Goal: Check status: Check status

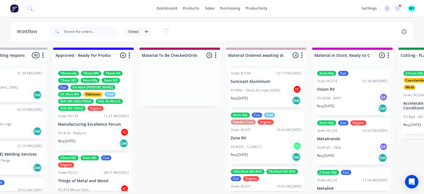
scroll to position [249, 0]
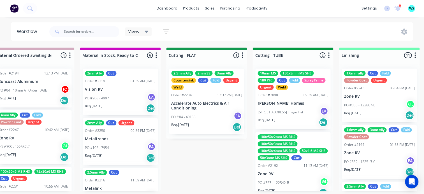
scroll to position [1, 881]
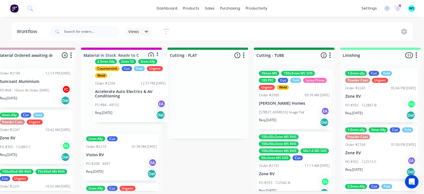
drag, startPoint x: 215, startPoint y: 92, endPoint x: 133, endPoint y: 82, distance: 83.1
click at [133, 82] on div "Submitted 19 Status colour #273444 hex #273444 Save Cancel Summaries Total orde…" at bounding box center [232, 120] width 2237 height 144
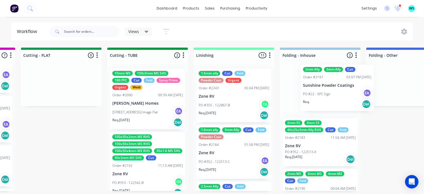
scroll to position [1, 1030]
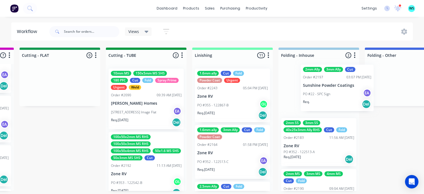
drag, startPoint x: 120, startPoint y: 165, endPoint x: 308, endPoint y: 90, distance: 202.5
click at [318, 85] on div "Submitted 19 Status colour #273444 hex #273444 Save Cancel Summaries Total orde…" at bounding box center [84, 120] width 2237 height 144
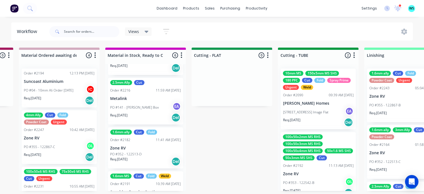
scroll to position [185, 0]
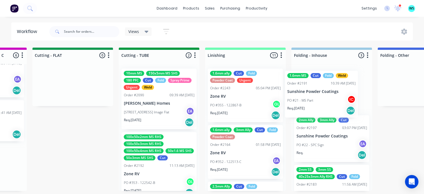
drag, startPoint x: 143, startPoint y: 175, endPoint x: 324, endPoint y: 100, distance: 195.8
click at [324, 100] on div "Submitted 19 Status colour #273444 hex #273444 Save Cancel Summaries Total orde…" at bounding box center [97, 120] width 2237 height 144
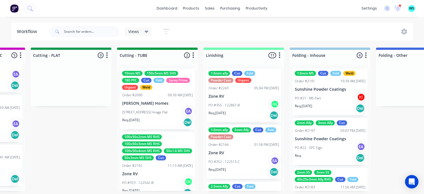
scroll to position [136, 0]
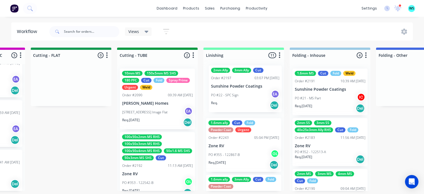
drag, startPoint x: 323, startPoint y: 139, endPoint x: 105, endPoint y: 54, distance: 234.7
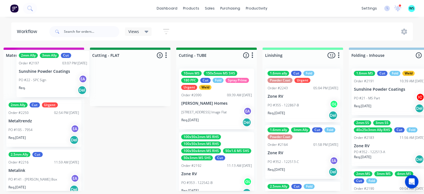
drag, startPoint x: 87, startPoint y: 76, endPoint x: 45, endPoint y: 70, distance: 42.2
click at [42, 70] on div "Submitted 19 Status colour #273444 hex #273444 Save Cancel Summaries Total orde…" at bounding box center [155, 120] width 2237 height 144
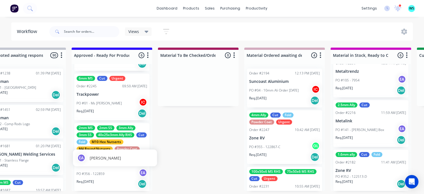
scroll to position [1, 632]
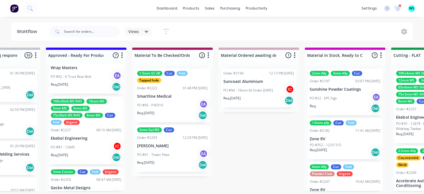
scroll to position [252, 0]
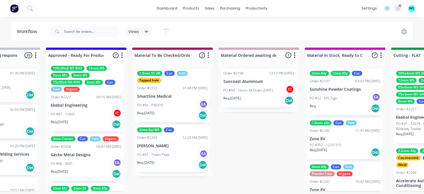
click at [76, 115] on div "PO #87 - 12645 IC" at bounding box center [86, 114] width 71 height 11
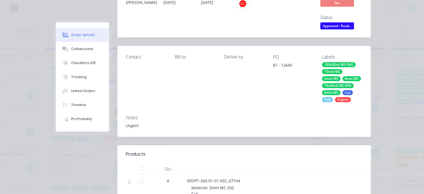
scroll to position [0, 0]
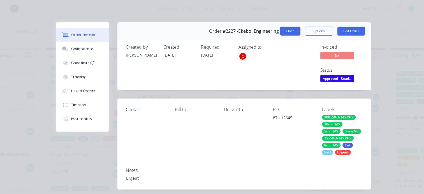
click at [292, 35] on button "Close" at bounding box center [290, 31] width 20 height 9
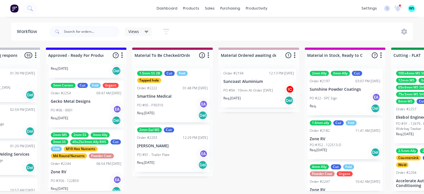
scroll to position [309, 0]
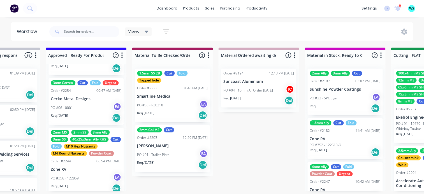
click at [86, 116] on div "Req. 12/09/25 Del" at bounding box center [86, 118] width 71 height 10
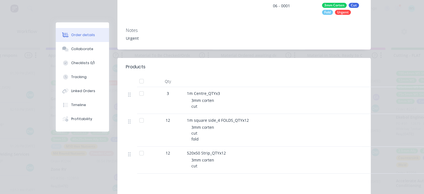
scroll to position [0, 0]
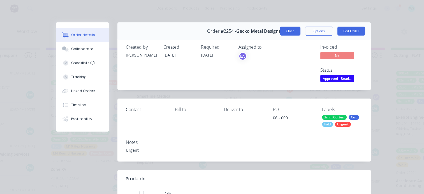
click at [287, 28] on button "Close" at bounding box center [290, 31] width 20 height 9
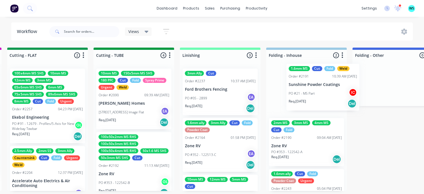
scroll to position [1, 1042]
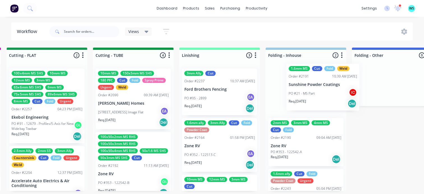
drag, startPoint x: 277, startPoint y: 121, endPoint x: 235, endPoint y: 198, distance: 88.3
click at [295, 94] on div "Submitted 13 Status colour #273444 hex #273444 Save Cancel Summaries Total orde…" at bounding box center [71, 120] width 2237 height 144
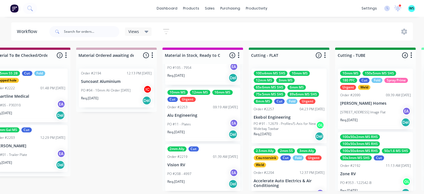
scroll to position [1, 798]
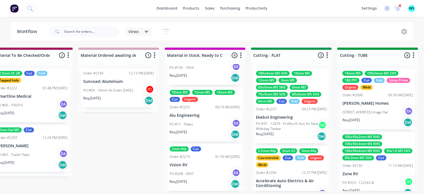
click at [203, 130] on div "Req. 15/09/25 Del" at bounding box center [205, 135] width 71 height 10
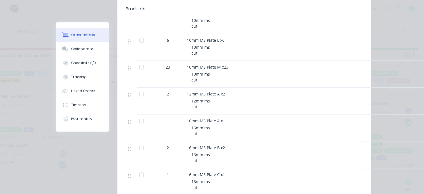
scroll to position [252, 0]
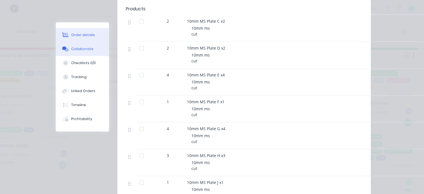
click at [83, 45] on button "Collaborate" at bounding box center [82, 49] width 53 height 14
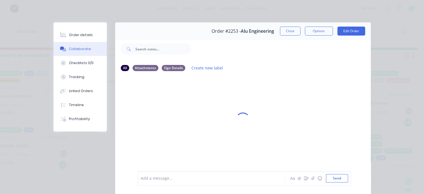
click at [183, 182] on div "Add a message..." at bounding box center [213, 178] width 144 height 8
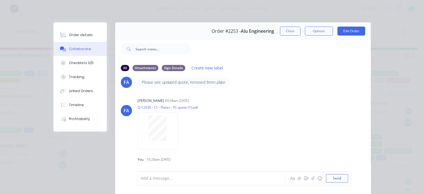
drag, startPoint x: 64, startPoint y: 38, endPoint x: 118, endPoint y: 35, distance: 53.9
click at [64, 38] on button "Order details" at bounding box center [80, 35] width 53 height 14
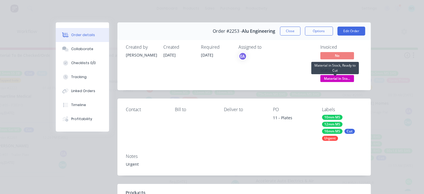
drag, startPoint x: 337, startPoint y: 81, endPoint x: 332, endPoint y: 86, distance: 7.0
click at [336, 80] on span "Material in Sto..." at bounding box center [338, 78] width 34 height 7
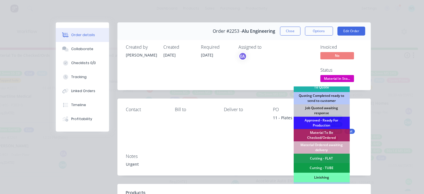
scroll to position [140, 0]
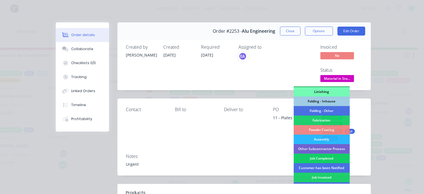
click at [318, 158] on div "Job Completed" at bounding box center [322, 159] width 56 height 10
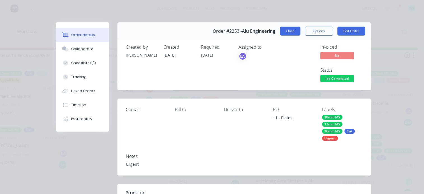
click at [294, 36] on div "Order #2253 - Alu Engineering Close Options Edit Order" at bounding box center [245, 31] width 254 height 18
click at [294, 34] on button "Close" at bounding box center [290, 31] width 20 height 9
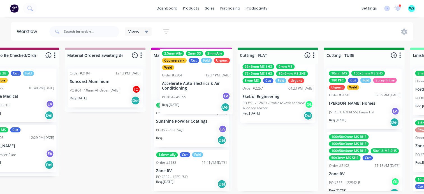
scroll to position [0, 0]
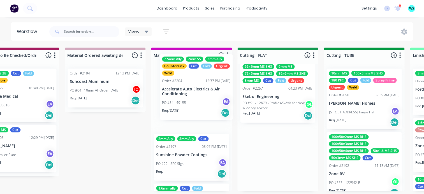
drag, startPoint x: 286, startPoint y: 168, endPoint x: 201, endPoint y: 97, distance: 110.5
click at [203, 97] on div "Submitted 13 Status colour #273444 hex #273444 Save Cancel Summaries Total orde…" at bounding box center [303, 120] width 2237 height 144
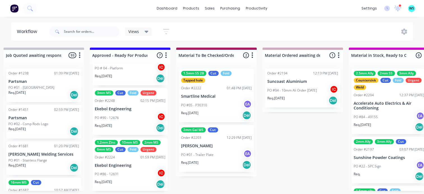
scroll to position [61, 0]
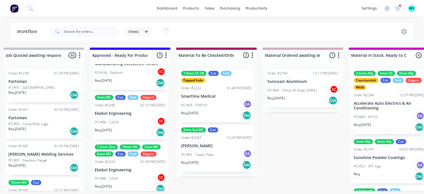
click at [132, 126] on div "PO #90 - 12676 IC" at bounding box center [130, 122] width 71 height 11
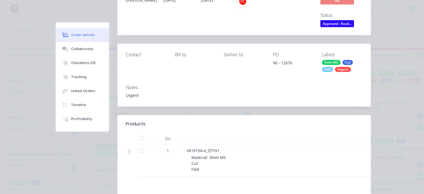
scroll to position [0, 0]
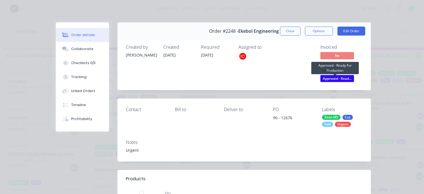
click at [336, 79] on span "Approved - Read..." at bounding box center [338, 78] width 34 height 7
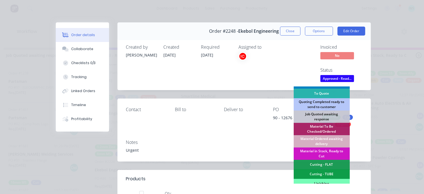
scroll to position [84, 0]
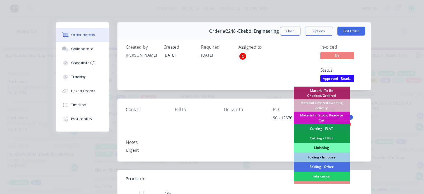
click at [315, 130] on div "Cutting - FLAT" at bounding box center [322, 129] width 56 height 10
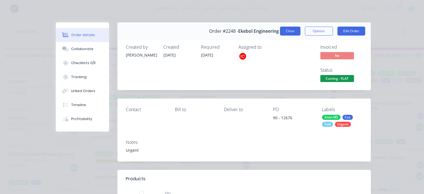
click at [285, 31] on button "Close" at bounding box center [290, 31] width 20 height 9
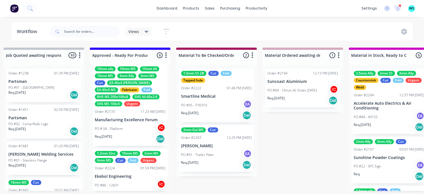
scroll to position [0, 0]
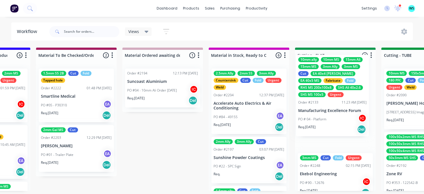
drag, startPoint x: 123, startPoint y: 134, endPoint x: 302, endPoint y: 117, distance: 179.5
click at [328, 120] on div "Submitted 13 Status colour #273444 hex #273444 Save Cancel Summaries Total orde…" at bounding box center [360, 120] width 2237 height 144
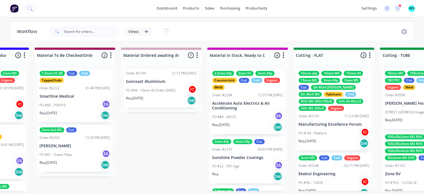
click at [334, 185] on div "PO #90 - 12676 IC" at bounding box center [334, 183] width 71 height 11
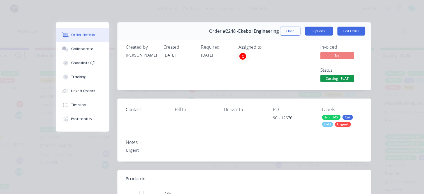
click at [321, 35] on button "Options" at bounding box center [319, 31] width 28 height 9
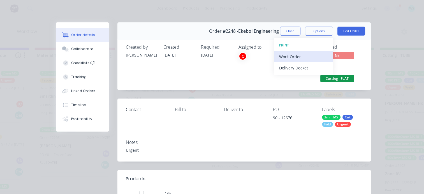
click at [311, 58] on div "Work Order" at bounding box center [303, 57] width 49 height 8
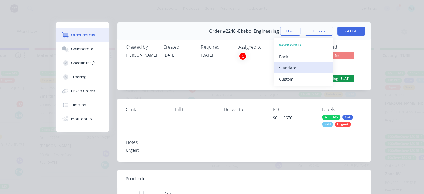
click at [298, 65] on div "Standard" at bounding box center [303, 68] width 49 height 8
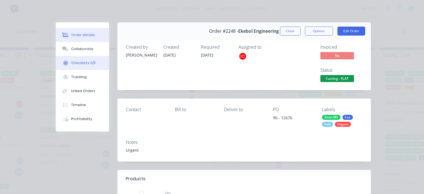
click at [93, 61] on button "Checklists 0/3" at bounding box center [82, 63] width 53 height 14
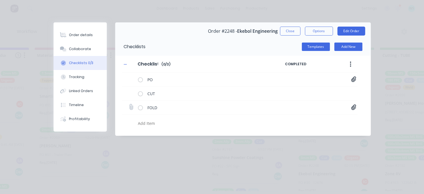
click at [353, 109] on icon at bounding box center [354, 108] width 5 height 6
click at [281, 30] on button "Close" at bounding box center [290, 31] width 20 height 9
type textarea "x"
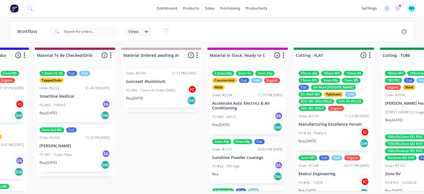
click at [312, 107] on div "SHS MS 100x5" at bounding box center [312, 108] width 27 height 5
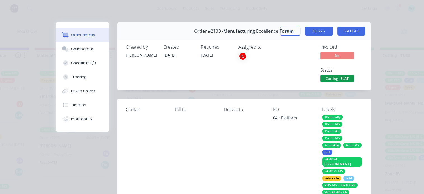
click at [306, 32] on button "Options" at bounding box center [319, 31] width 28 height 9
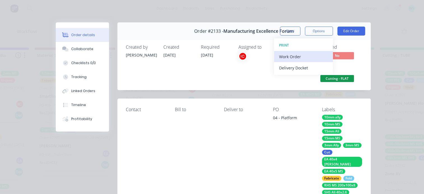
click at [303, 58] on div "Work Order" at bounding box center [303, 57] width 49 height 8
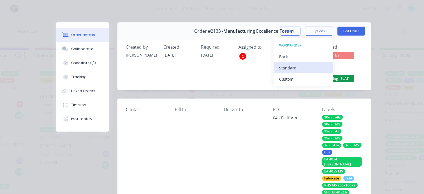
click at [297, 68] on div "Standard" at bounding box center [303, 68] width 49 height 8
